Goal: Manage account settings

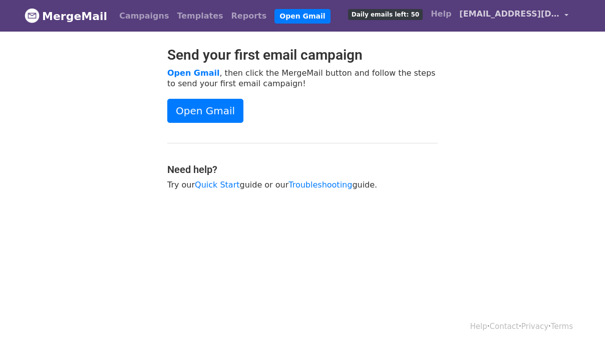
click at [492, 16] on span "[EMAIL_ADDRESS][DOMAIN_NAME]" at bounding box center [509, 14] width 100 height 12
